Goal: Task Accomplishment & Management: Use online tool/utility

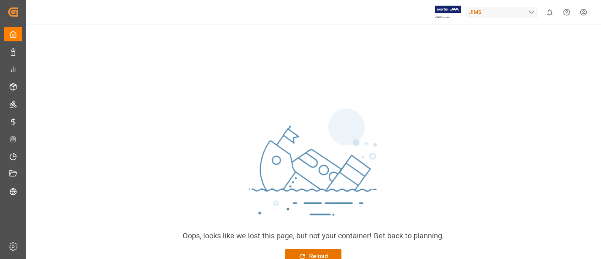
click at [573, 18] on div at bounding box center [575, 12] width 34 height 17
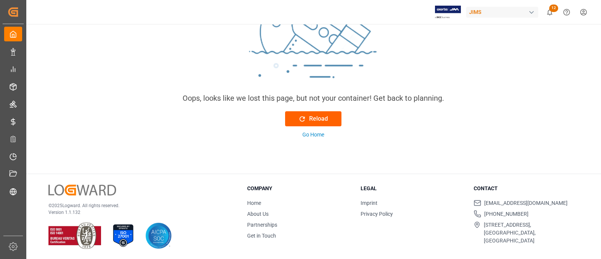
click at [318, 119] on div "Reload" at bounding box center [313, 118] width 30 height 9
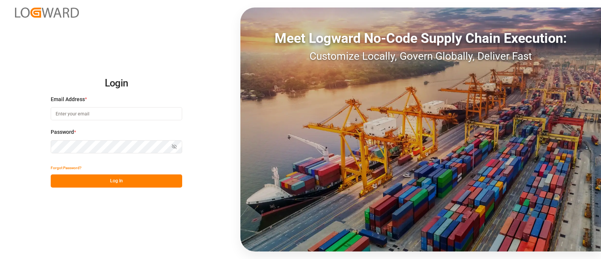
click at [99, 116] on input at bounding box center [116, 113] width 131 height 13
type input "[PERSON_NAME][EMAIL_ADDRESS][PERSON_NAME][DOMAIN_NAME]"
click at [140, 182] on button "Log In" at bounding box center [116, 180] width 131 height 13
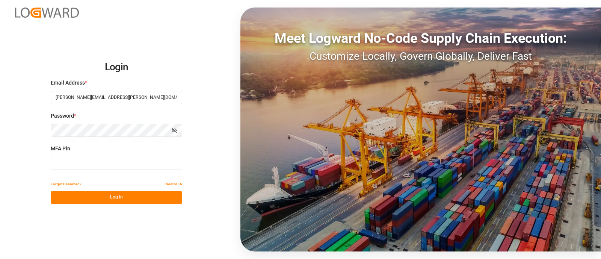
click at [146, 163] on input at bounding box center [116, 163] width 131 height 13
type input "501566"
click at [144, 195] on button "Log In" at bounding box center [116, 197] width 131 height 13
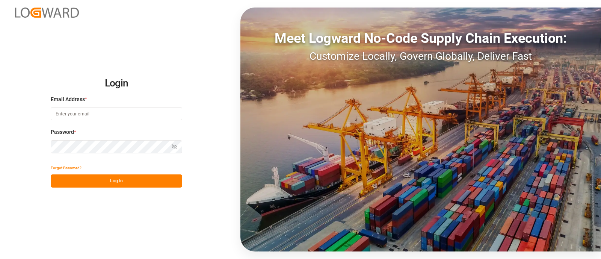
click at [78, 115] on input at bounding box center [116, 113] width 131 height 13
type input "[PERSON_NAME][EMAIL_ADDRESS][PERSON_NAME][DOMAIN_NAME]"
click at [104, 179] on button "Log In" at bounding box center [116, 180] width 131 height 13
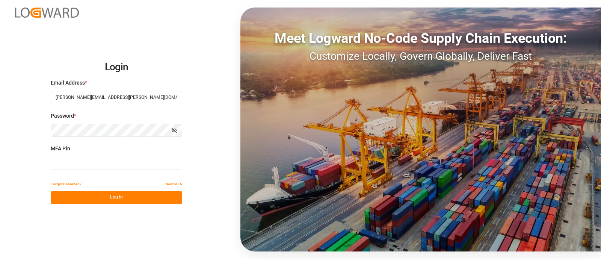
click at [107, 164] on input at bounding box center [116, 163] width 131 height 13
type input "451417"
click at [105, 195] on button "Log In" at bounding box center [116, 197] width 131 height 13
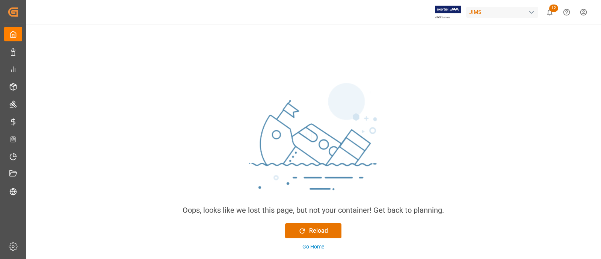
scroll to position [47, 0]
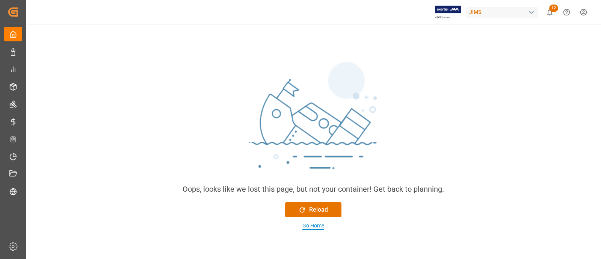
click at [315, 228] on div "Go Home" at bounding box center [313, 225] width 22 height 8
click at [530, 12] on div "button" at bounding box center [531, 13] width 8 height 8
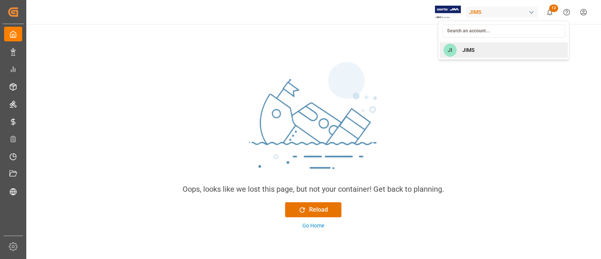
click at [476, 51] on div "[PERSON_NAME]" at bounding box center [503, 49] width 128 height 15
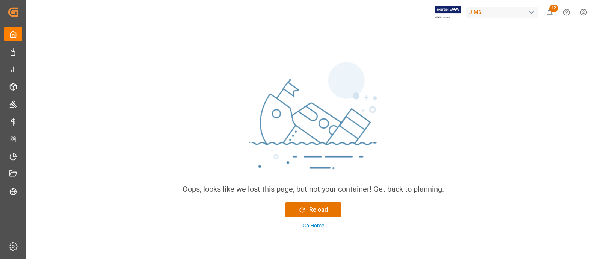
click at [534, 11] on div "button" at bounding box center [531, 13] width 8 height 8
click at [526, 88] on html "Created by potrace 1.15, written by [PERSON_NAME] [DATE]-[DATE] Created by potr…" at bounding box center [300, 129] width 601 height 259
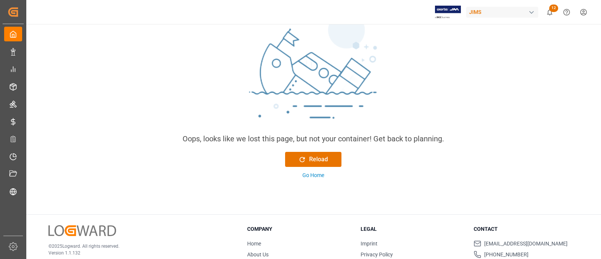
scroll to position [0, 0]
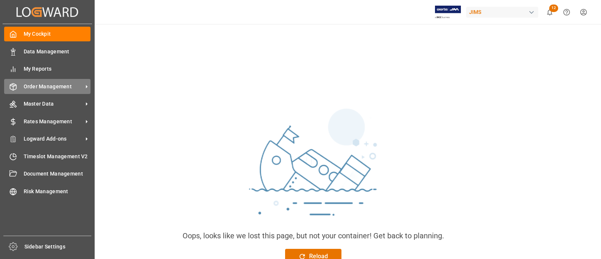
click at [20, 88] on div "Order Management Order Management" at bounding box center [47, 86] width 86 height 15
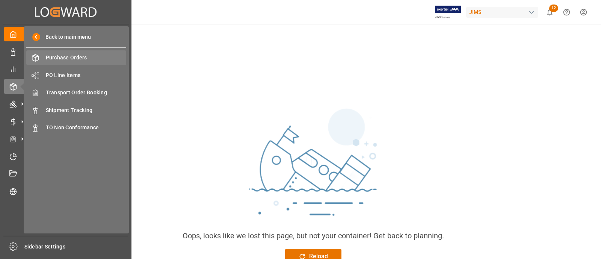
click at [69, 58] on span "Purchase Orders" at bounding box center [86, 58] width 81 height 8
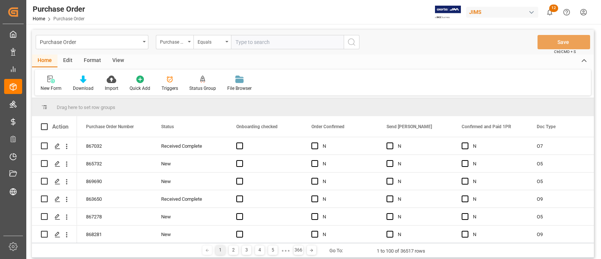
click at [95, 62] on div "Format" at bounding box center [92, 60] width 29 height 13
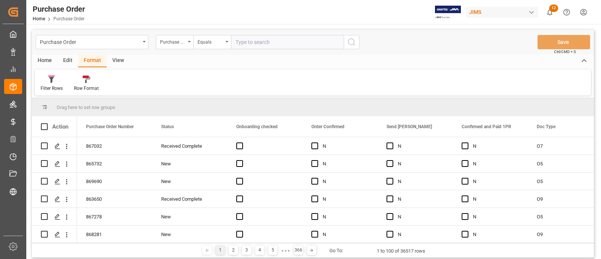
click at [73, 62] on div "Edit" at bounding box center [67, 60] width 21 height 13
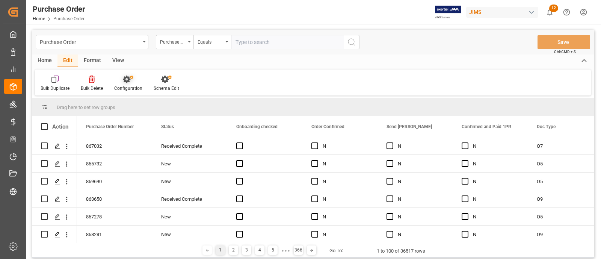
click at [130, 82] on icon at bounding box center [128, 79] width 11 height 8
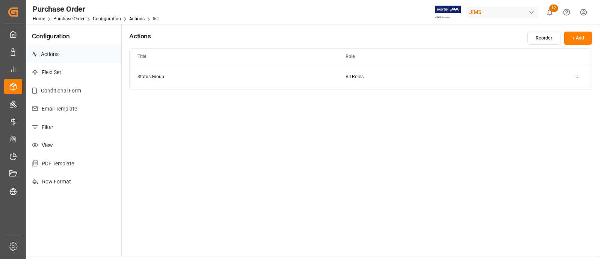
click at [65, 183] on p "Row Format" at bounding box center [73, 181] width 95 height 18
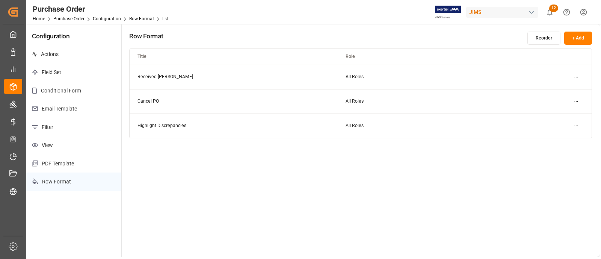
click at [574, 126] on html "Created by potrace 1.15, written by [PERSON_NAME] [DATE]-[DATE] Created by potr…" at bounding box center [300, 129] width 601 height 259
click at [554, 137] on div "Edit" at bounding box center [562, 140] width 39 height 11
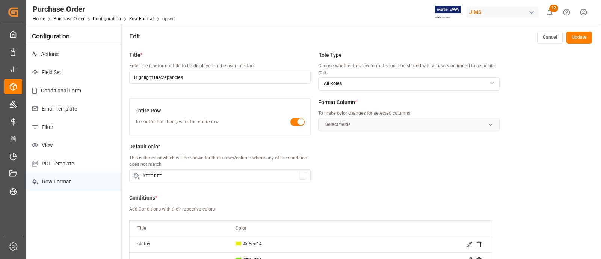
scroll to position [47, 0]
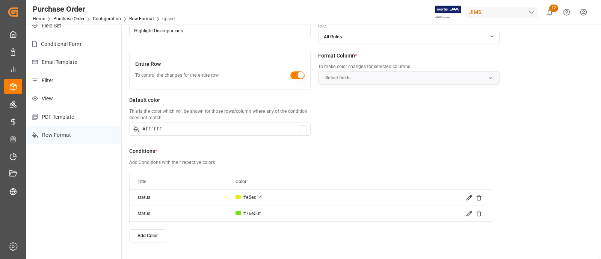
click at [469, 198] on icon at bounding box center [468, 197] width 5 height 5
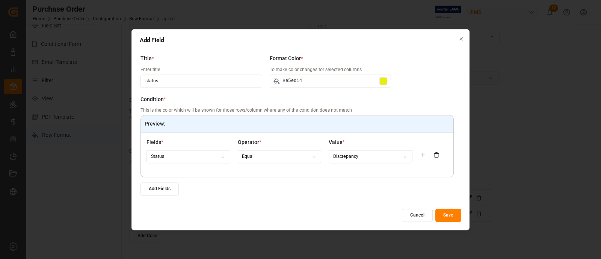
click at [452, 213] on button "Save" at bounding box center [448, 214] width 26 height 13
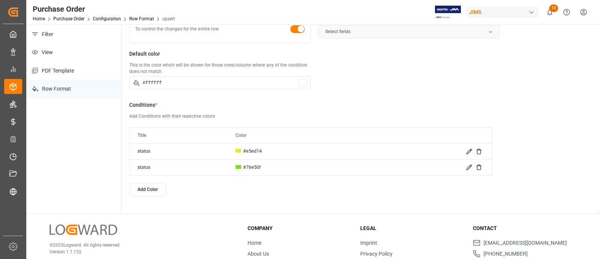
scroll to position [93, 0]
click at [470, 167] on icon at bounding box center [469, 166] width 6 height 6
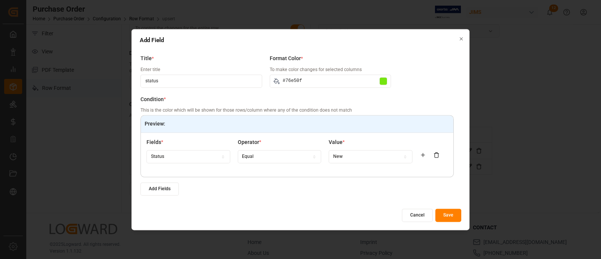
click at [446, 215] on button "Save" at bounding box center [448, 214] width 26 height 13
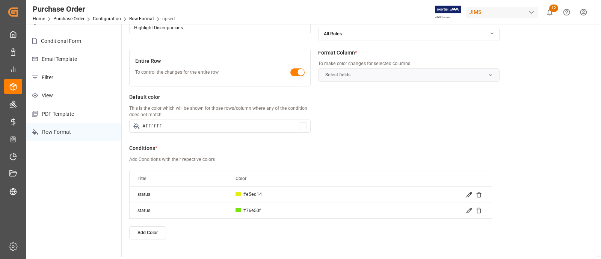
scroll to position [0, 0]
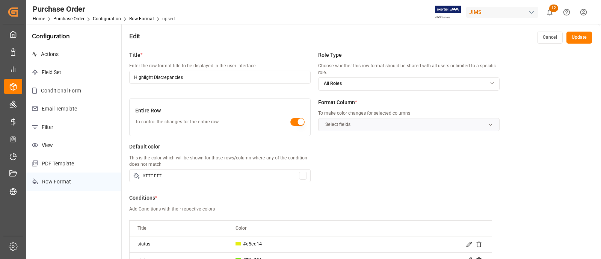
click at [574, 38] on button "Update" at bounding box center [579, 38] width 26 height 12
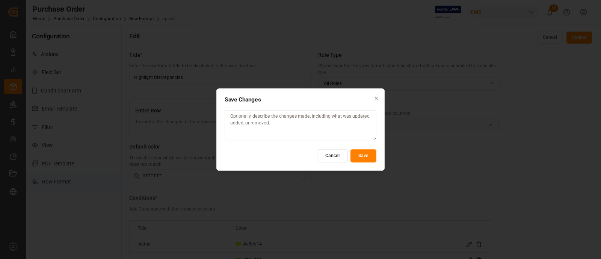
click at [366, 162] on button "Save" at bounding box center [363, 155] width 26 height 13
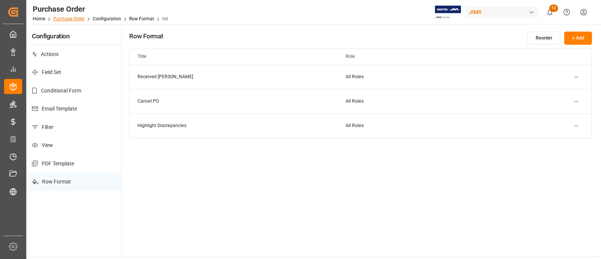
click at [73, 19] on link "Purchase Order" at bounding box center [68, 18] width 31 height 5
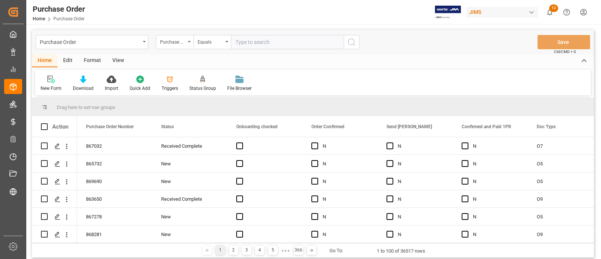
click at [68, 62] on div "Edit" at bounding box center [67, 60] width 21 height 13
